Goal: Information Seeking & Learning: Check status

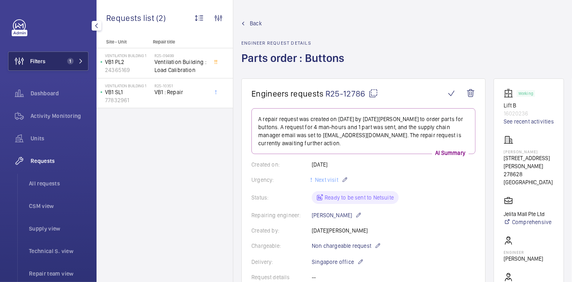
click at [57, 64] on button "Filters 1" at bounding box center [48, 60] width 80 height 19
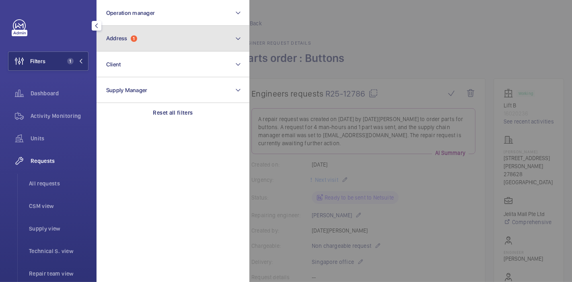
click at [151, 33] on button "Address 1" at bounding box center [172, 39] width 153 height 26
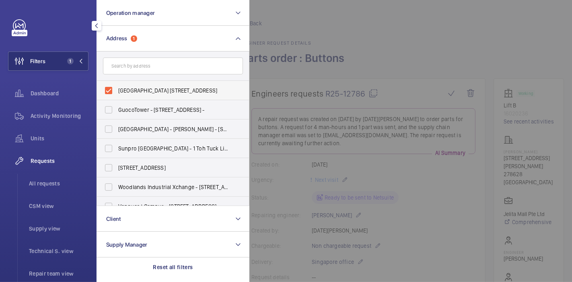
click at [139, 88] on span "[GEOGRAPHIC_DATA] [STREET_ADDRESS]" at bounding box center [173, 90] width 111 height 8
click at [117, 88] on input "[GEOGRAPHIC_DATA] [STREET_ADDRESS]" at bounding box center [108, 90] width 16 height 16
checkbox input "false"
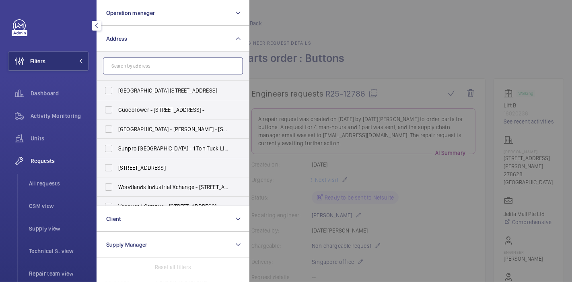
click at [137, 67] on input "text" at bounding box center [173, 65] width 140 height 17
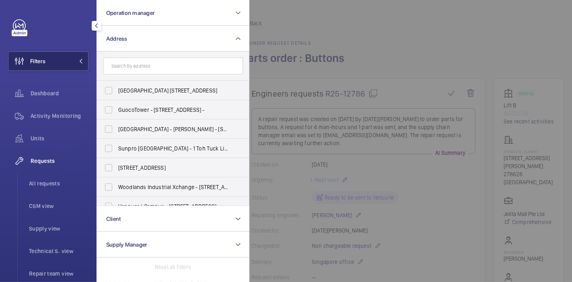
click at [54, 63] on button "Filters" at bounding box center [48, 60] width 80 height 19
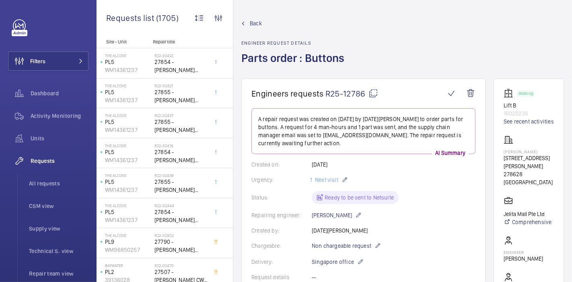
click at [253, 22] on span "Back" at bounding box center [256, 23] width 12 height 8
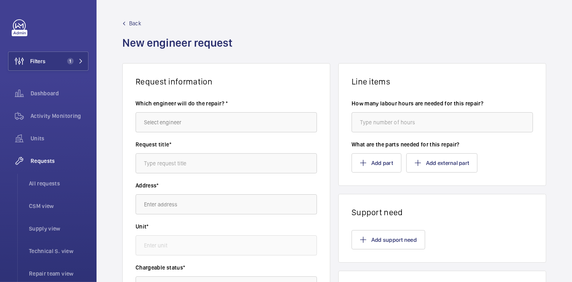
click at [253, 22] on div "Back New engineer request" at bounding box center [334, 41] width 424 height 44
click at [68, 62] on span "1" at bounding box center [70, 61] width 6 height 6
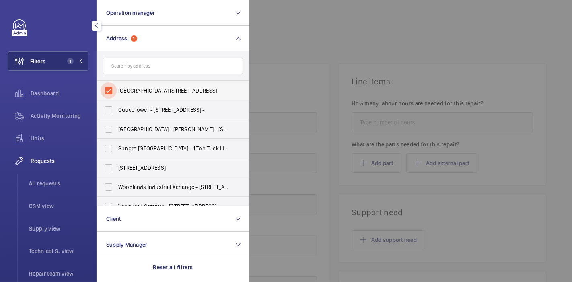
click at [111, 90] on input "[GEOGRAPHIC_DATA] [STREET_ADDRESS]" at bounding box center [108, 90] width 16 height 16
checkbox input "false"
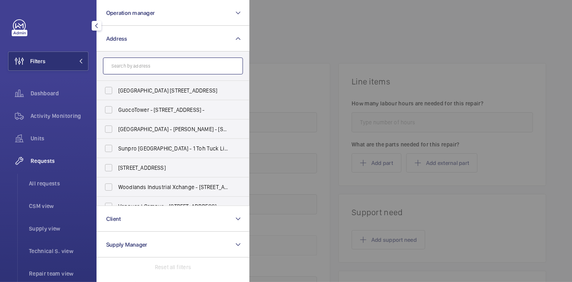
click at [125, 65] on input "text" at bounding box center [173, 65] width 140 height 17
click at [298, 25] on div at bounding box center [535, 141] width 572 height 282
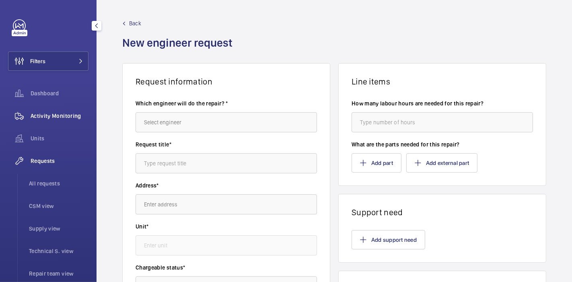
click at [65, 113] on span "Activity Monitoring" at bounding box center [60, 116] width 58 height 8
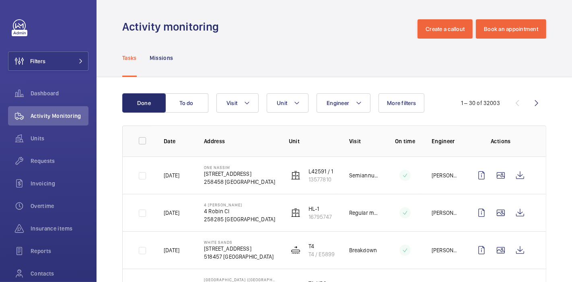
scroll to position [46, 0]
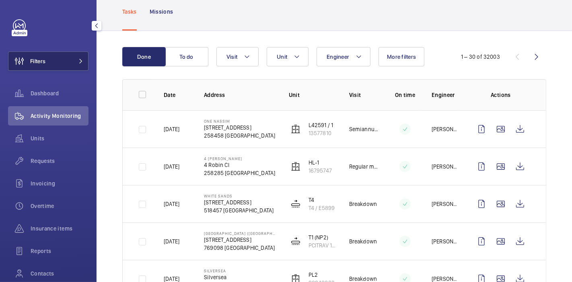
click at [59, 61] on button "Filters" at bounding box center [48, 60] width 80 height 19
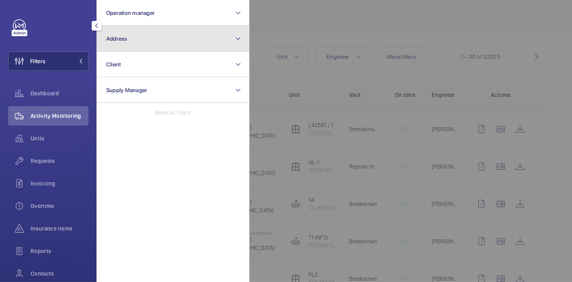
click at [171, 37] on button "Address" at bounding box center [172, 39] width 153 height 26
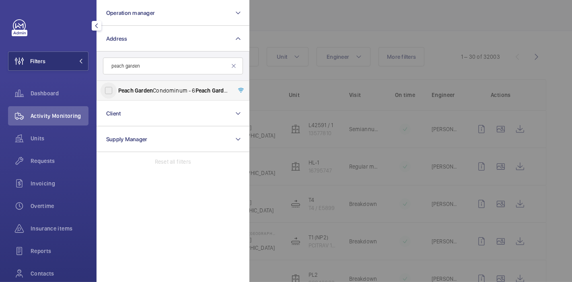
type input "peach garden"
click at [108, 95] on input "[GEOGRAPHIC_DATA] Condominum - [STREET_ADDRESS]" at bounding box center [108, 90] width 16 height 16
checkbox input "true"
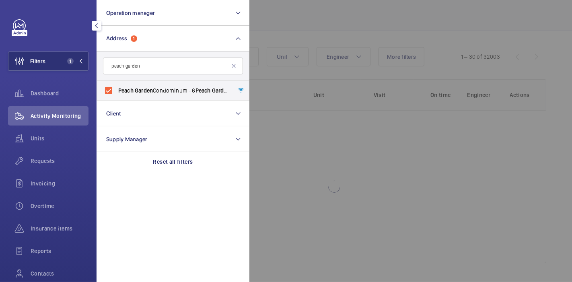
click at [304, 14] on div at bounding box center [535, 141] width 572 height 282
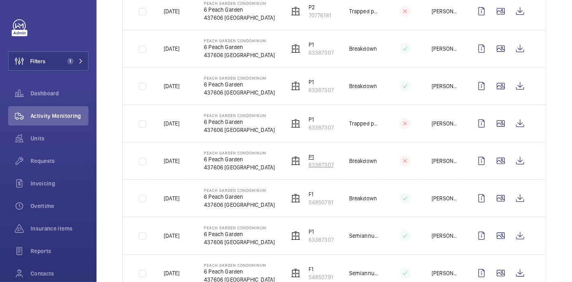
scroll to position [165, 0]
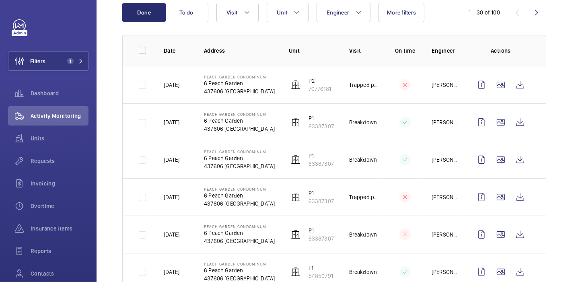
scroll to position [41, 0]
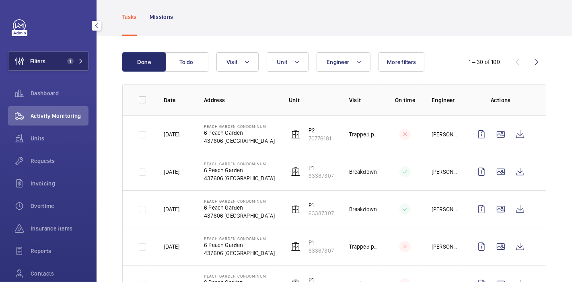
click at [56, 66] on button "Filters 1" at bounding box center [48, 60] width 80 height 19
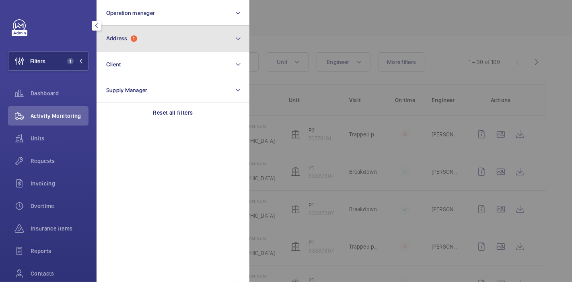
click at [134, 43] on button "Address 1" at bounding box center [172, 39] width 153 height 26
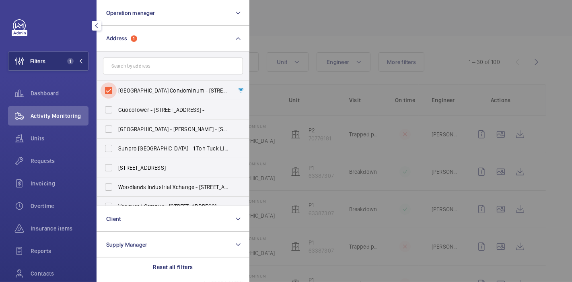
click at [105, 90] on input "[GEOGRAPHIC_DATA] Condominum - [STREET_ADDRESS]" at bounding box center [108, 90] width 16 height 16
checkbox input "false"
click at [47, 138] on span "Units" at bounding box center [60, 138] width 58 height 8
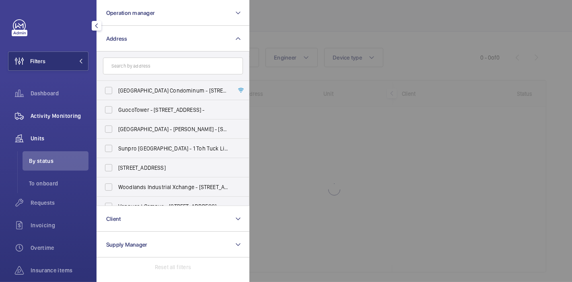
click at [53, 110] on div "Activity Monitoring" at bounding box center [48, 115] width 80 height 19
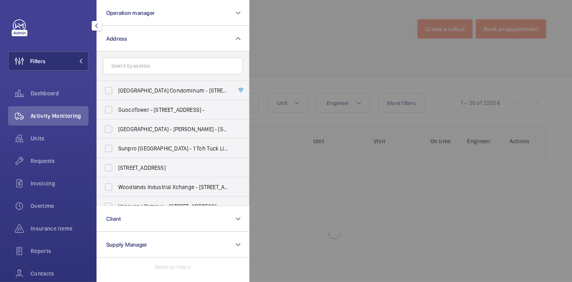
click at [295, 33] on div at bounding box center [535, 141] width 572 height 282
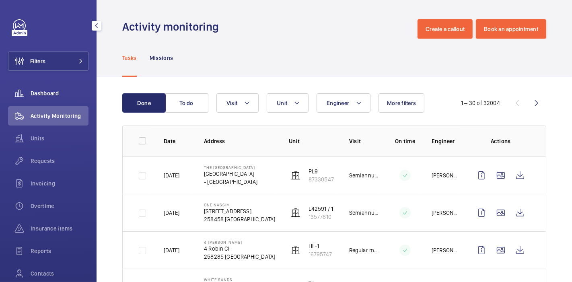
click at [36, 92] on span "Dashboard" at bounding box center [60, 93] width 58 height 8
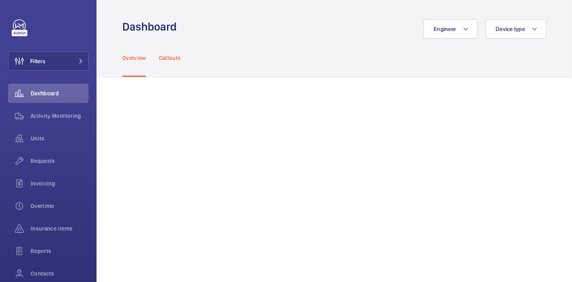
click at [173, 55] on p "Callouts" at bounding box center [170, 58] width 22 height 8
click at [37, 117] on span "Activity Monitoring" at bounding box center [60, 116] width 58 height 8
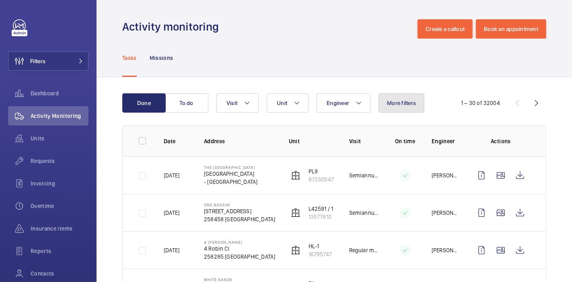
click at [393, 100] on span "More filters" at bounding box center [401, 103] width 29 height 6
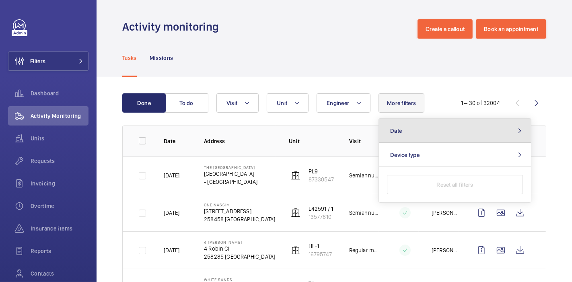
click at [414, 133] on button "Date" at bounding box center [455, 131] width 152 height 24
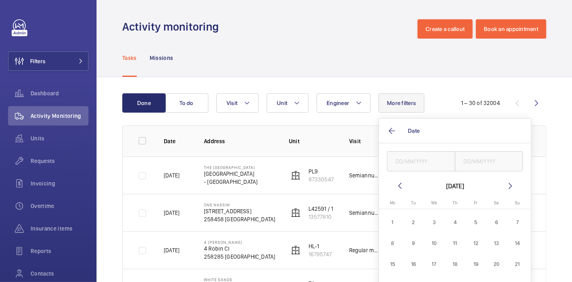
click at [392, 220] on span "1" at bounding box center [392, 222] width 19 height 19
type input "[DATE]"
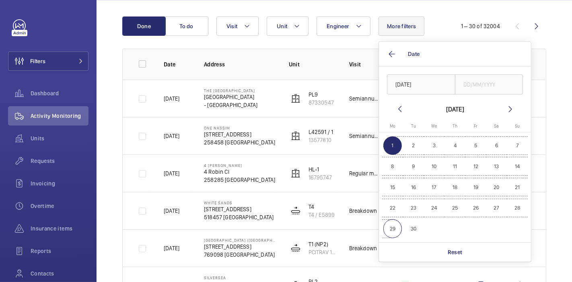
click at [394, 227] on span "29" at bounding box center [392, 228] width 19 height 19
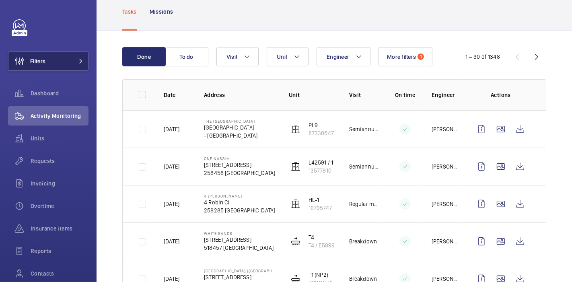
scroll to position [77, 0]
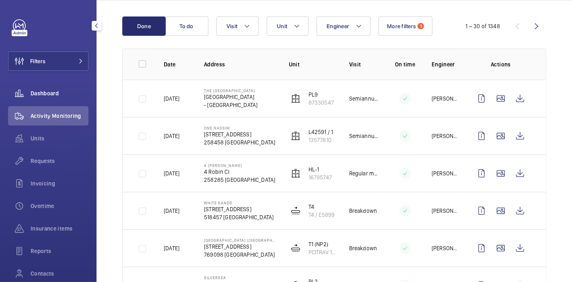
click at [45, 93] on span "Dashboard" at bounding box center [60, 93] width 58 height 8
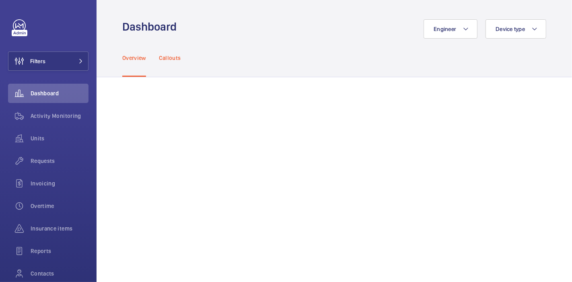
click at [164, 61] on div "Callouts" at bounding box center [170, 58] width 22 height 38
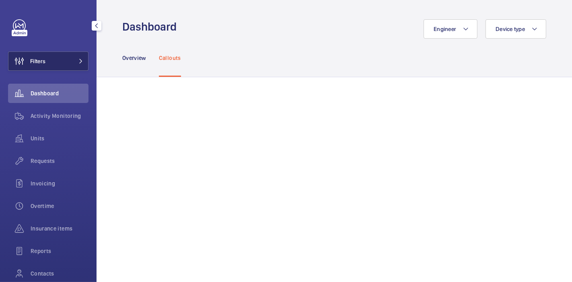
click at [70, 60] on button "Filters" at bounding box center [48, 60] width 80 height 19
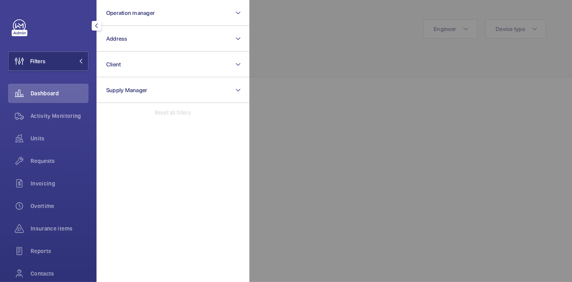
click at [272, 42] on div at bounding box center [535, 141] width 572 height 282
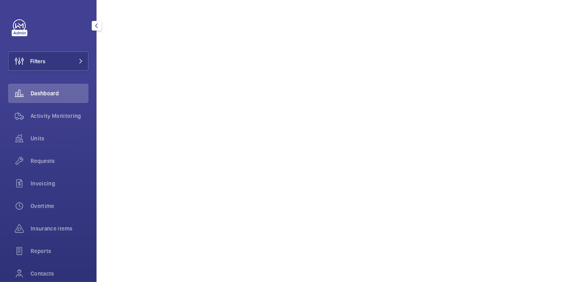
scroll to position [451, 0]
click at [40, 64] on span "Filters" at bounding box center [37, 61] width 15 height 8
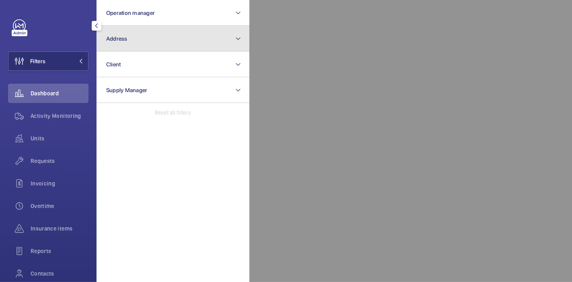
click at [177, 26] on button "Address" at bounding box center [172, 39] width 153 height 26
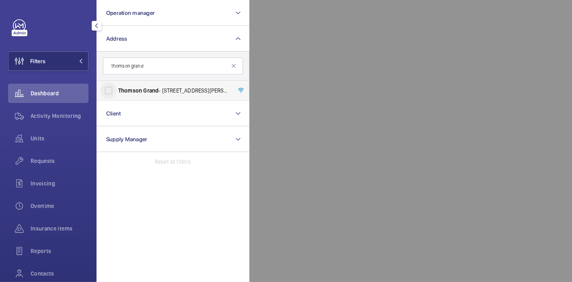
type input "thomson grand"
click at [105, 93] on input "Thomson Grand - [STREET_ADDRESS][PERSON_NAME]" at bounding box center [108, 90] width 16 height 16
checkbox input "true"
click at [328, 103] on div at bounding box center [535, 141] width 572 height 282
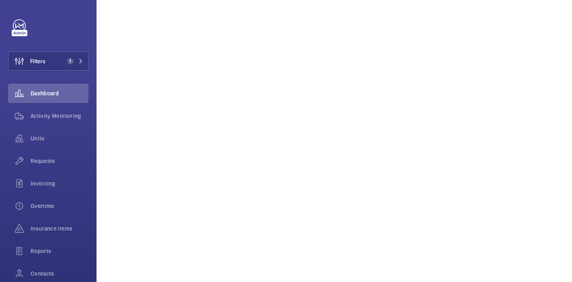
scroll to position [451, 0]
click at [62, 67] on button "Filters 1" at bounding box center [48, 60] width 80 height 19
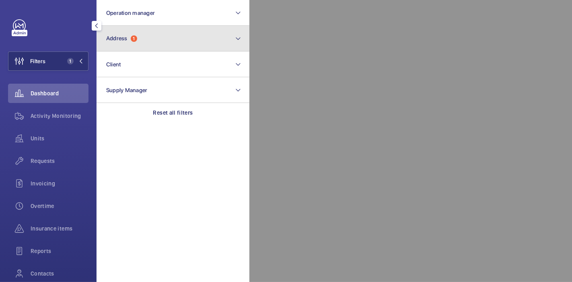
click at [127, 42] on span "Address 1" at bounding box center [121, 38] width 31 height 7
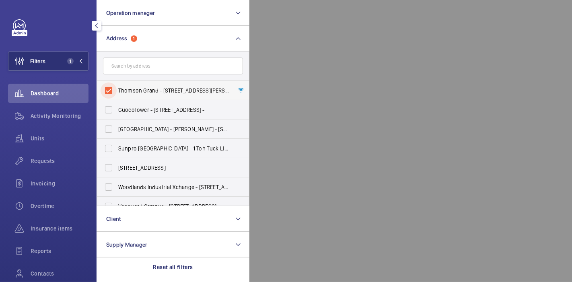
click at [111, 92] on input "Thomson Grand - [STREET_ADDRESS][PERSON_NAME]" at bounding box center [108, 90] width 16 height 16
checkbox input "false"
click at [266, 123] on div at bounding box center [535, 141] width 572 height 282
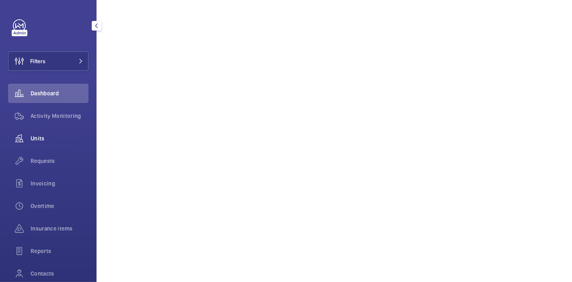
click at [44, 142] on span "Units" at bounding box center [60, 138] width 58 height 8
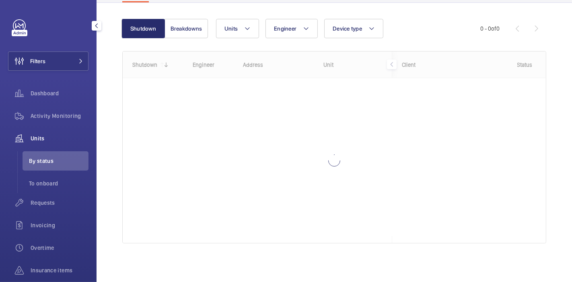
scroll to position [70, 0]
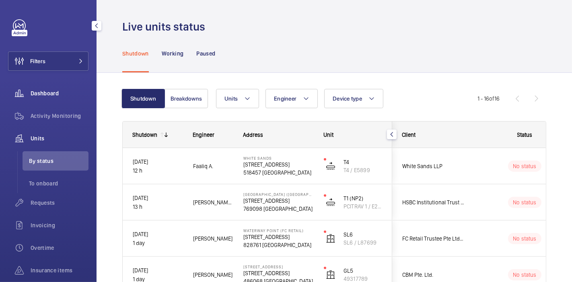
click at [52, 94] on span "Dashboard" at bounding box center [60, 93] width 58 height 8
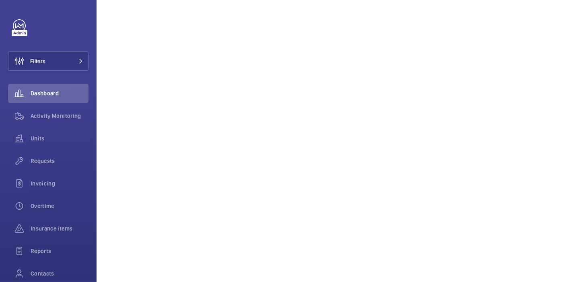
scroll to position [315, 0]
click at [59, 119] on span "Activity Monitoring" at bounding box center [60, 116] width 58 height 8
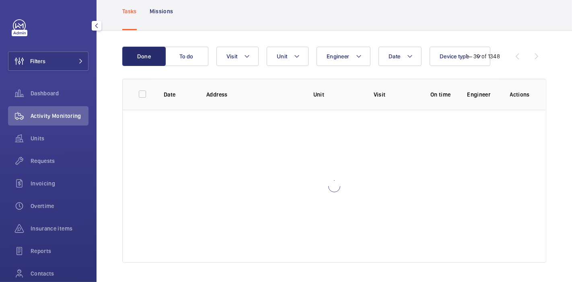
scroll to position [46, 0]
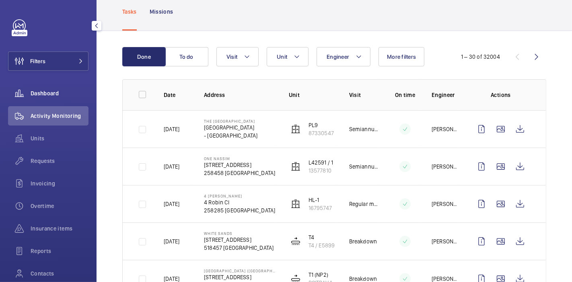
scroll to position [315, 0]
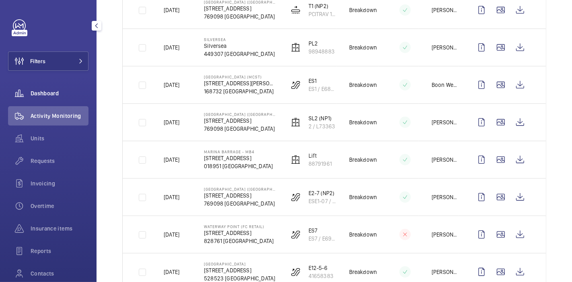
click at [59, 100] on div "Dashboard" at bounding box center [48, 93] width 80 height 19
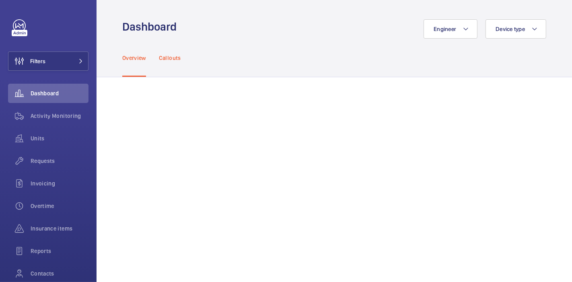
click at [173, 60] on p "Callouts" at bounding box center [170, 58] width 22 height 8
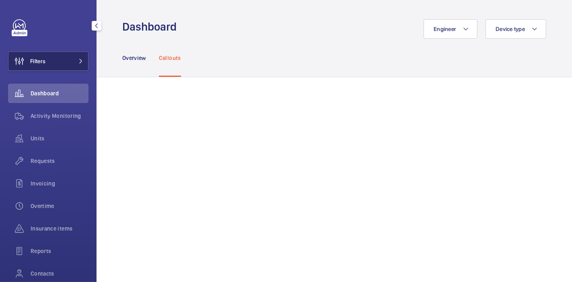
click at [82, 67] on button "Filters" at bounding box center [48, 60] width 80 height 19
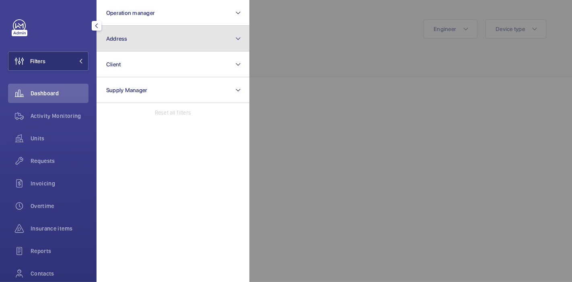
click at [135, 42] on button "Address" at bounding box center [172, 39] width 153 height 26
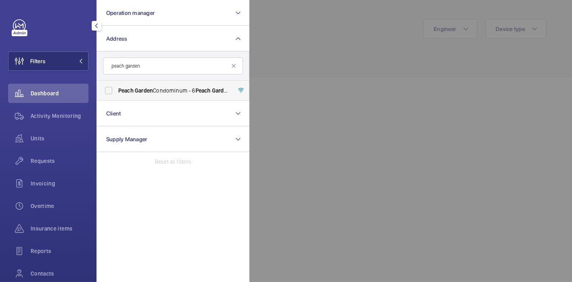
type input "peach garden"
click at [140, 90] on span "Garden" at bounding box center [144, 90] width 18 height 6
click at [117, 90] on input "[GEOGRAPHIC_DATA] Condominum - [STREET_ADDRESS]" at bounding box center [108, 90] width 16 height 16
checkbox input "true"
click at [274, 34] on div at bounding box center [535, 141] width 572 height 282
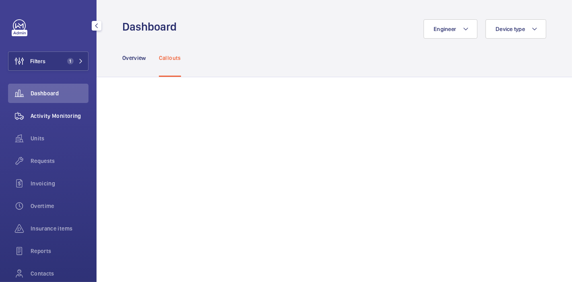
click at [45, 114] on span "Activity Monitoring" at bounding box center [60, 116] width 58 height 8
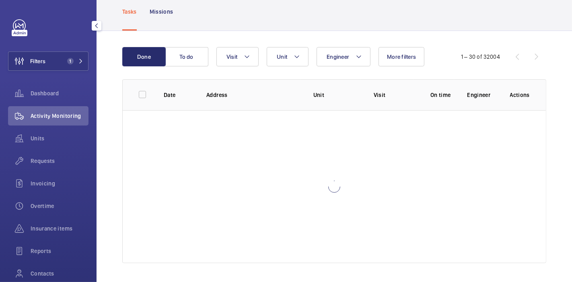
scroll to position [62, 0]
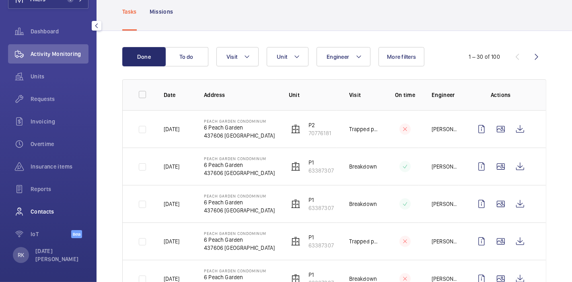
click at [48, 211] on span "Contacts" at bounding box center [60, 211] width 58 height 8
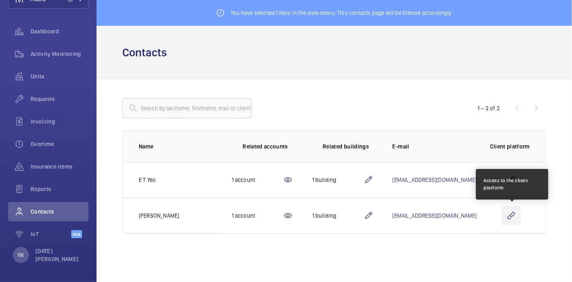
click at [507, 209] on wm-front-icon-button at bounding box center [510, 215] width 19 height 19
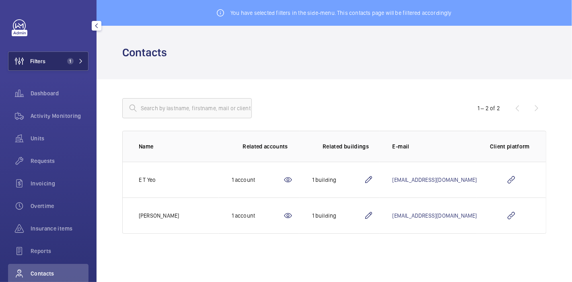
click at [53, 64] on button "Filters 1" at bounding box center [48, 60] width 80 height 19
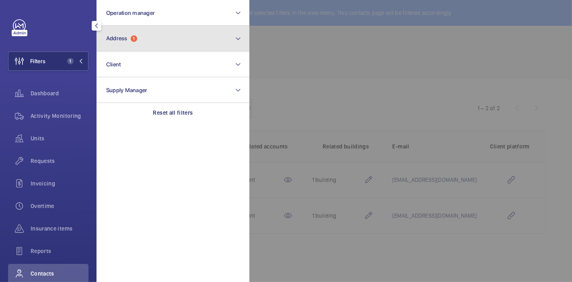
click at [143, 38] on button "Address 1" at bounding box center [172, 39] width 153 height 26
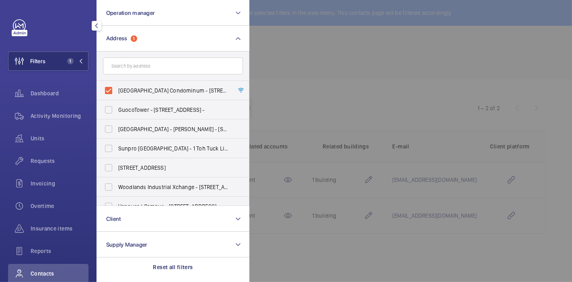
click at [283, 80] on div at bounding box center [535, 141] width 572 height 282
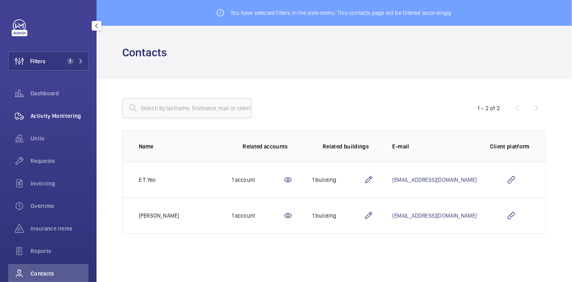
click at [59, 112] on span "Activity Monitoring" at bounding box center [60, 116] width 58 height 8
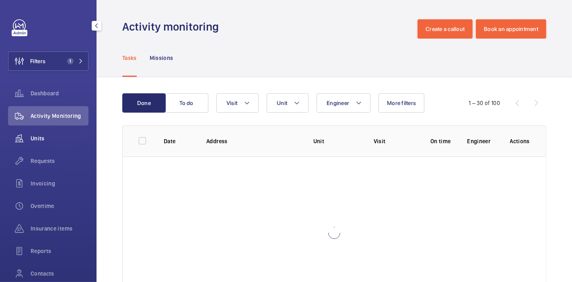
click at [58, 137] on span "Units" at bounding box center [60, 138] width 58 height 8
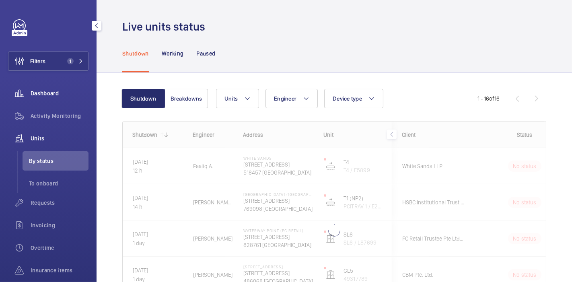
click at [61, 98] on div "Dashboard" at bounding box center [48, 93] width 80 height 19
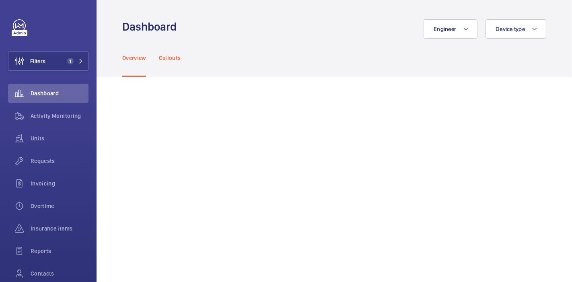
click at [174, 58] on p "Callouts" at bounding box center [170, 58] width 22 height 8
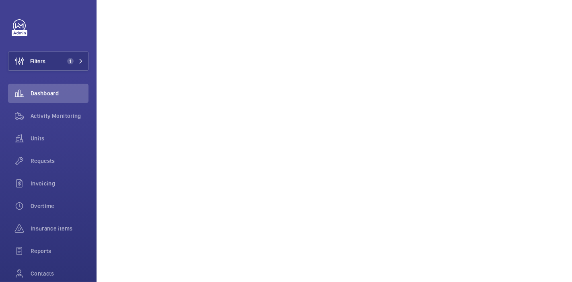
scroll to position [212, 0]
click at [44, 117] on span "Activity Monitoring" at bounding box center [60, 116] width 58 height 8
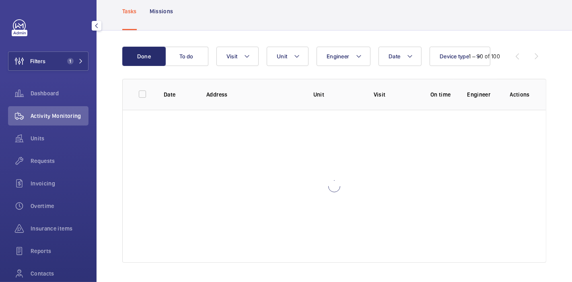
scroll to position [46, 0]
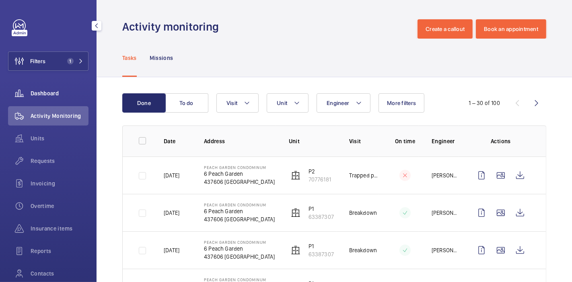
click at [37, 96] on span "Dashboard" at bounding box center [60, 93] width 58 height 8
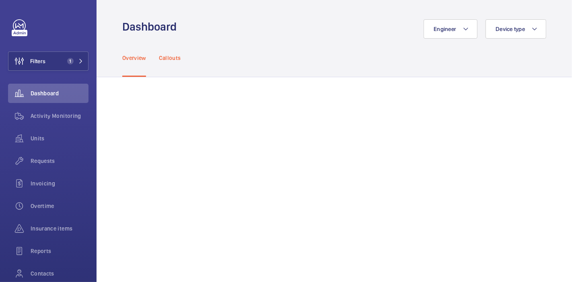
click at [167, 58] on p "Callouts" at bounding box center [170, 58] width 22 height 8
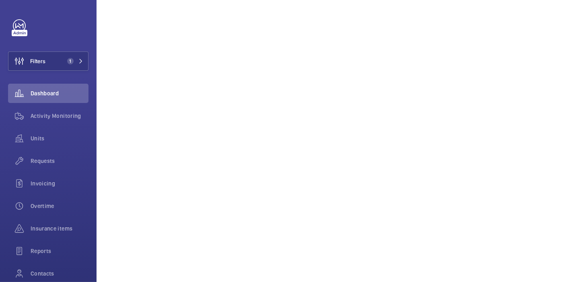
scroll to position [535, 0]
click at [39, 121] on div "Activity Monitoring" at bounding box center [48, 115] width 80 height 19
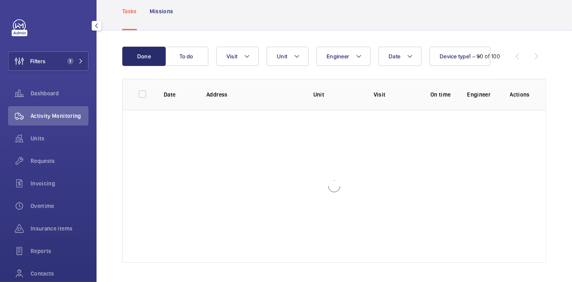
scroll to position [46, 0]
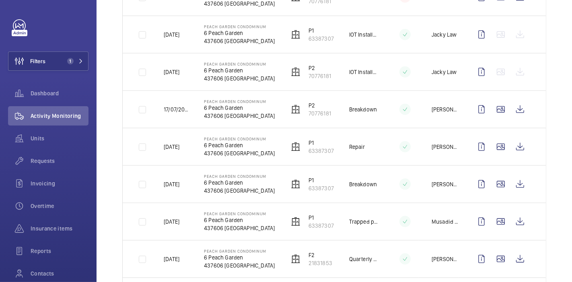
scroll to position [975, 0]
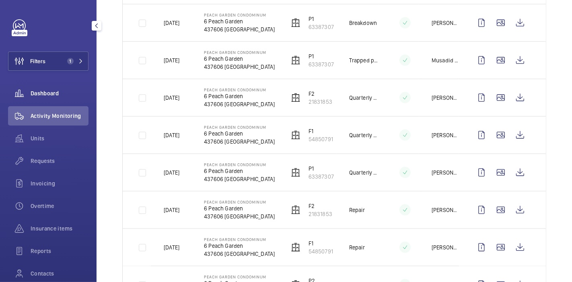
click at [58, 95] on span "Dashboard" at bounding box center [60, 93] width 58 height 8
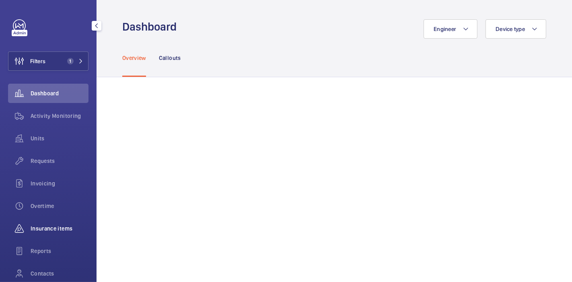
scroll to position [62, 0]
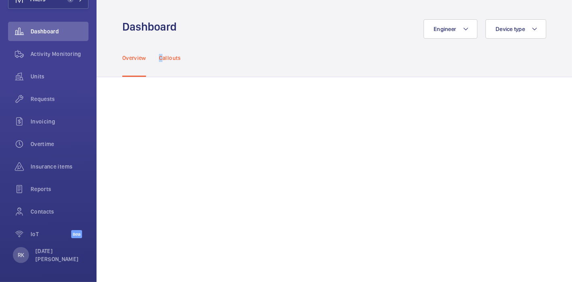
drag, startPoint x: 159, startPoint y: 59, endPoint x: 164, endPoint y: 59, distance: 5.2
click at [164, 59] on p "Callouts" at bounding box center [170, 58] width 22 height 8
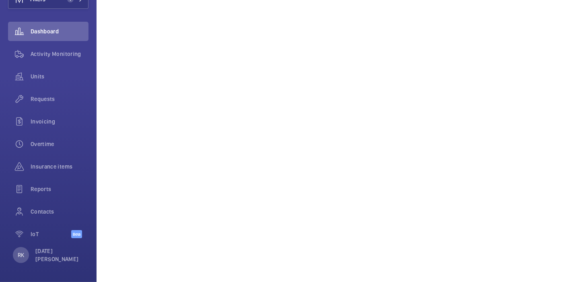
scroll to position [65, 0]
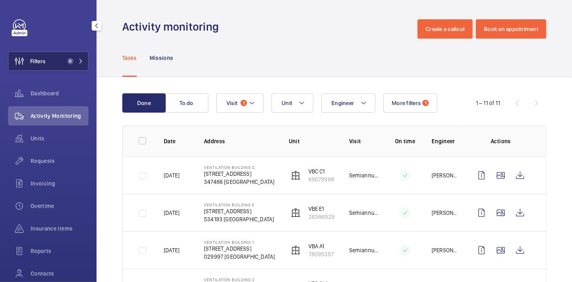
click at [48, 57] on button "Filters 8" at bounding box center [48, 60] width 80 height 19
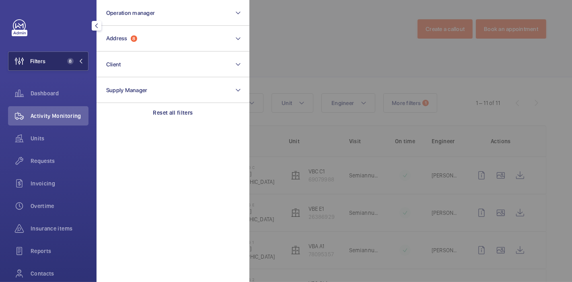
click at [48, 57] on button "Filters 8" at bounding box center [48, 60] width 80 height 19
